Goal: Task Accomplishment & Management: Manage account settings

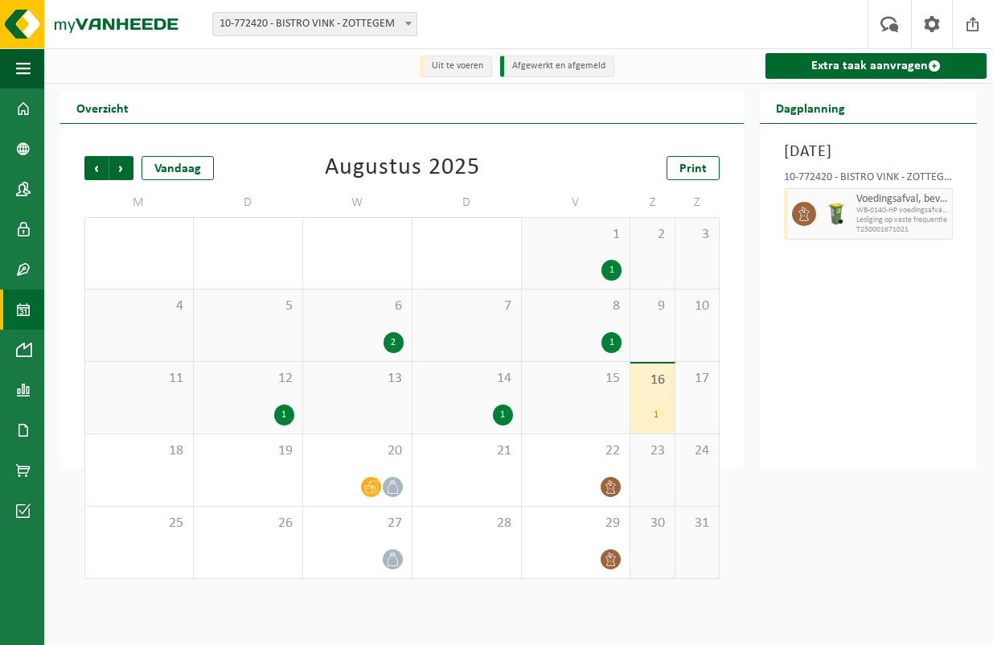
click at [113, 166] on span "Volgende" at bounding box center [121, 168] width 24 height 24
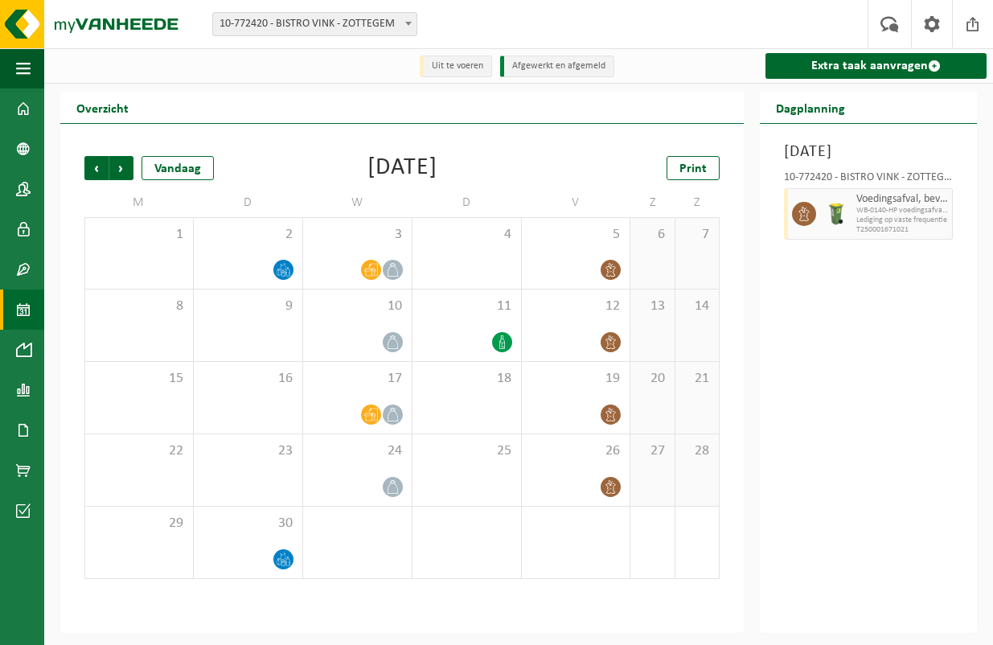
click at [98, 172] on span "Vorige" at bounding box center [96, 168] width 24 height 24
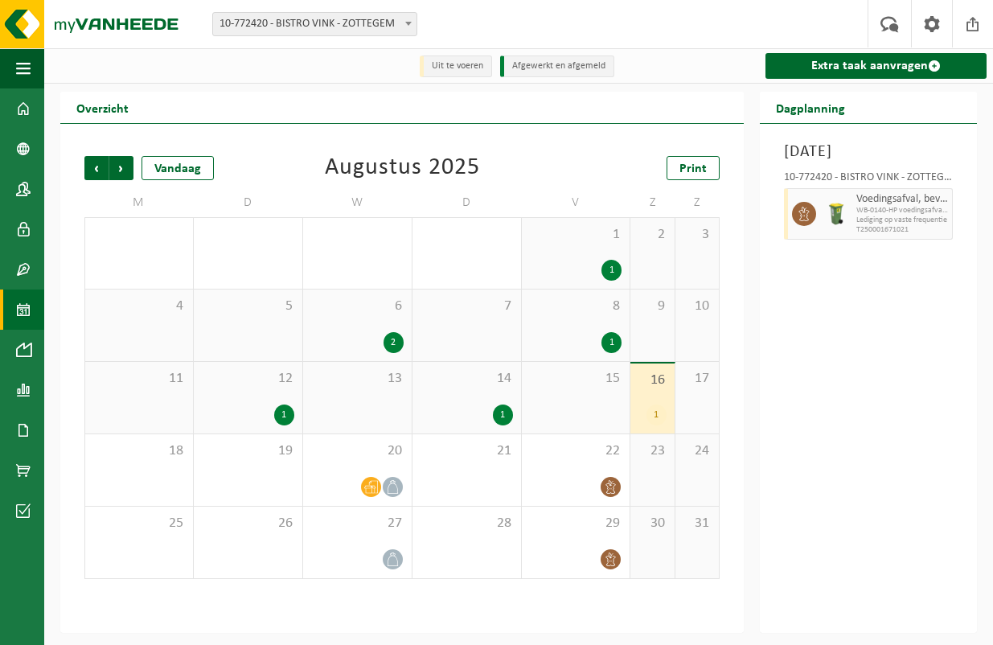
click at [129, 173] on span "Volgende" at bounding box center [121, 168] width 24 height 24
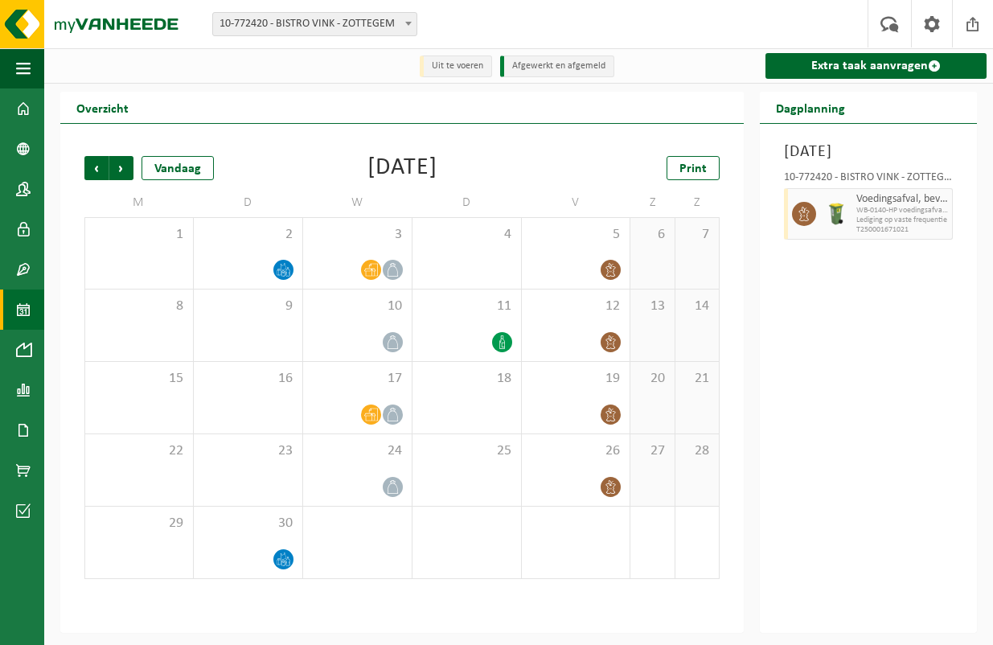
click at [292, 261] on div at bounding box center [248, 270] width 92 height 22
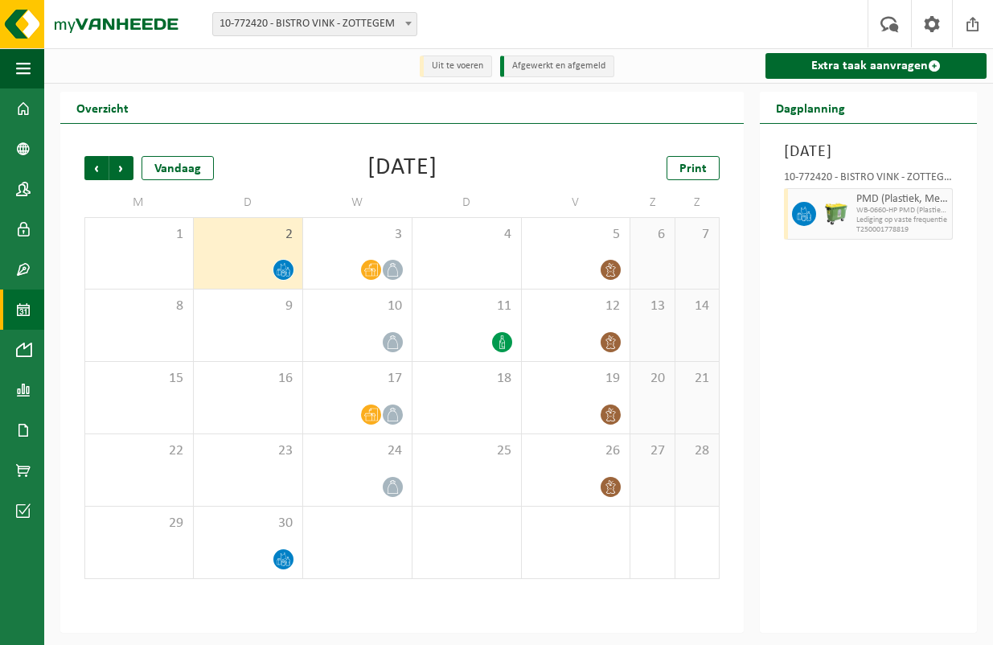
click at [29, 527] on span at bounding box center [23, 510] width 14 height 40
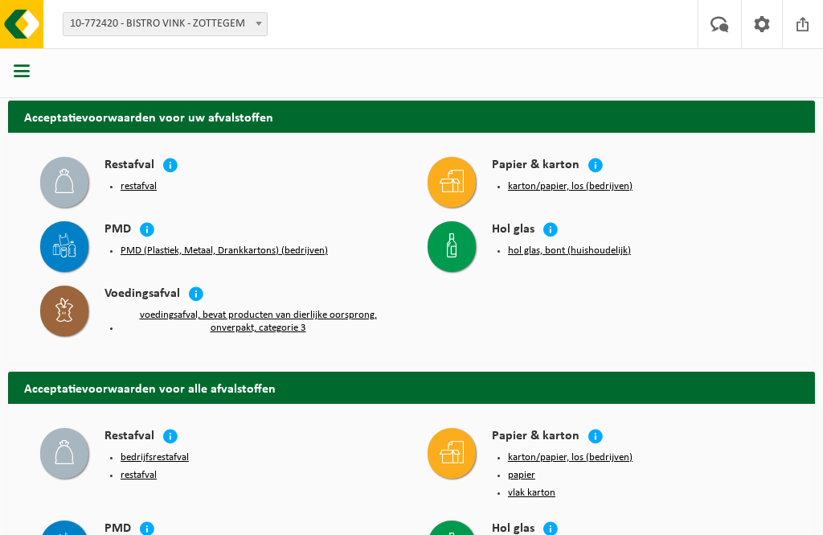
click at [29, 73] on span "button" at bounding box center [22, 71] width 16 height 16
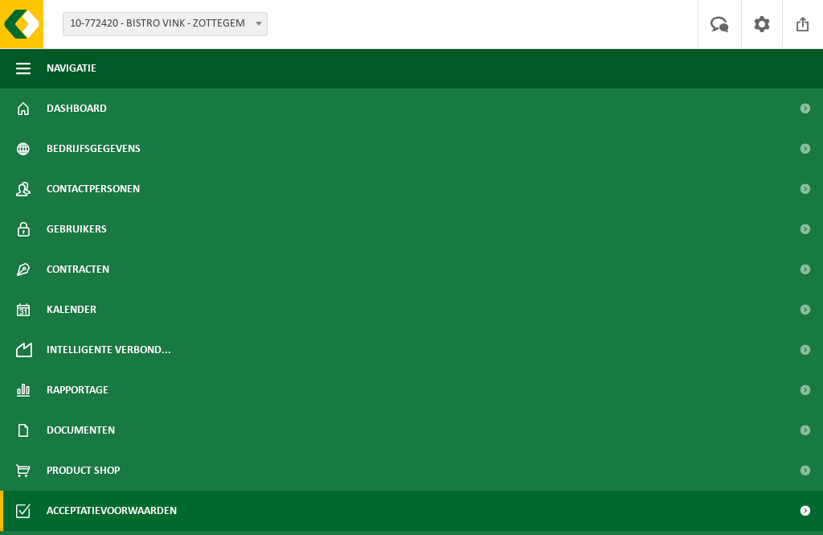
click at [96, 222] on span "Gebruikers" at bounding box center [77, 229] width 60 height 40
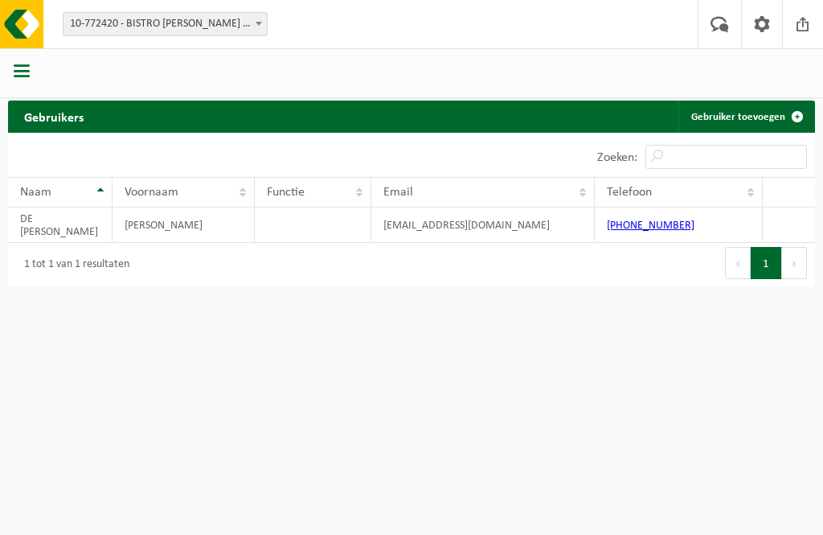
click at [18, 64] on span "button" at bounding box center [22, 71] width 16 height 16
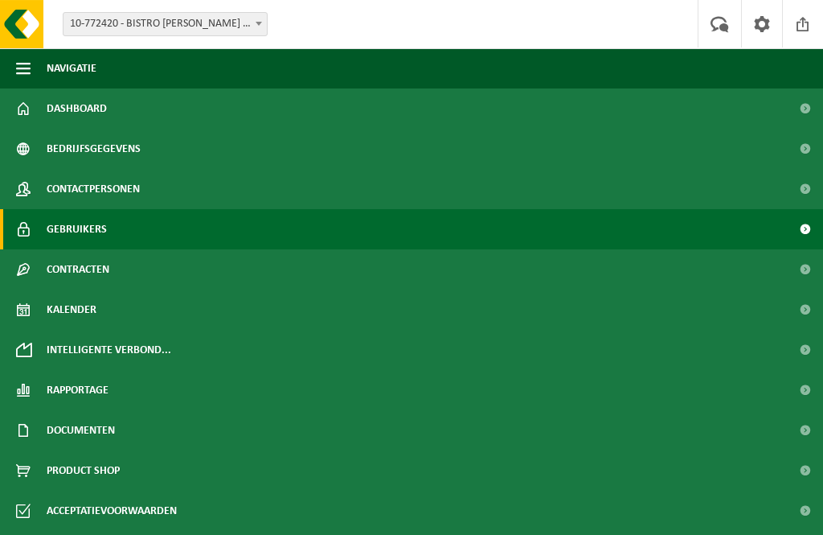
click at [76, 272] on span "Contracten" at bounding box center [78, 269] width 63 height 40
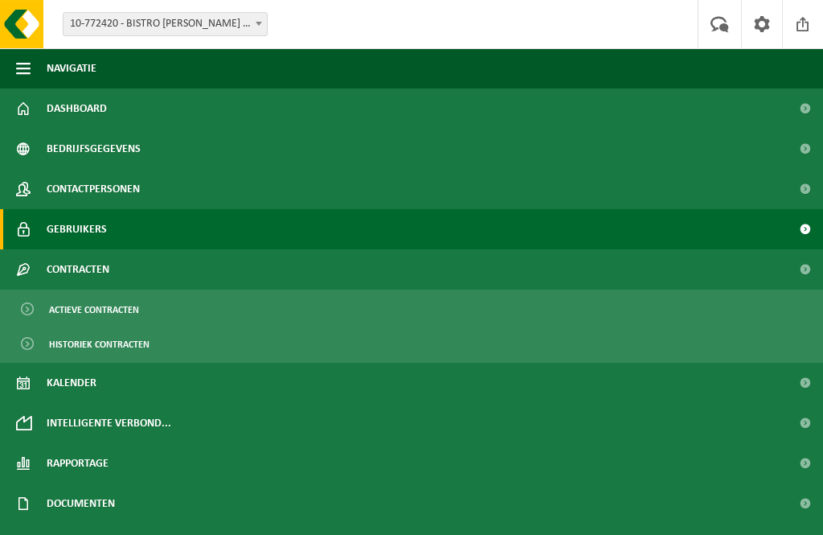
click at [114, 304] on span "Actieve contracten" at bounding box center [94, 309] width 90 height 31
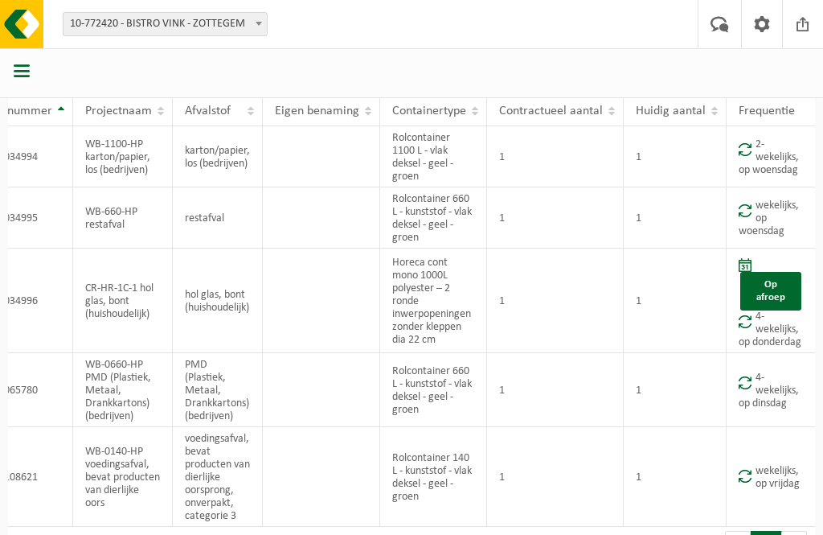
scroll to position [0, 51]
click at [93, 392] on td "WB-0660-HP PMD (Plastiek, Metaal, Drankkartons) (bedrijven)" at bounding box center [123, 390] width 100 height 74
click at [461, 407] on td "Rolcontainer 660 L - kunststof - vlak deksel - geel - groen" at bounding box center [433, 390] width 107 height 74
click at [672, 396] on td "1" at bounding box center [675, 390] width 103 height 74
click at [741, 388] on span at bounding box center [745, 382] width 13 height 14
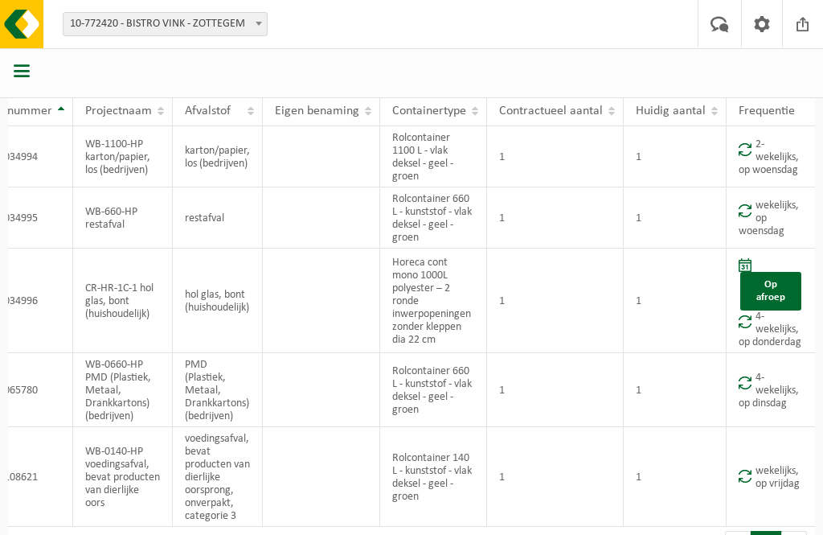
click at [757, 384] on td "4-wekelijks, op dinsdag" at bounding box center [771, 390] width 88 height 74
click at [753, 383] on td "4-wekelijks, op dinsdag" at bounding box center [771, 390] width 88 height 74
click at [739, 385] on span at bounding box center [745, 382] width 13 height 14
click at [671, 411] on td "1" at bounding box center [675, 390] width 103 height 74
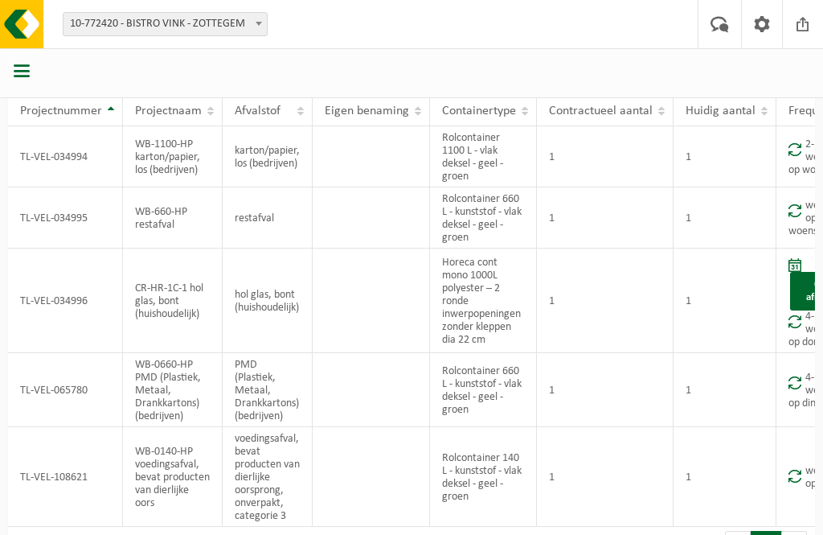
scroll to position [0, 0]
click at [47, 396] on td "TL-VEL-065780" at bounding box center [65, 390] width 115 height 74
click at [57, 390] on td "TL-VEL-065780" at bounding box center [65, 390] width 115 height 74
